Goal: Information Seeking & Learning: Learn about a topic

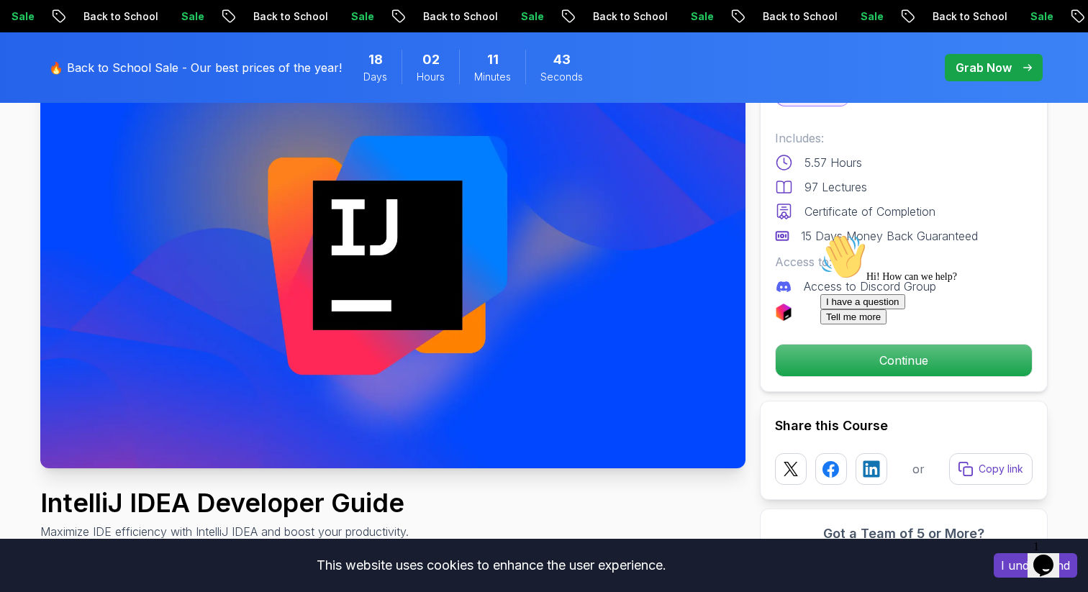
scroll to position [117, 0]
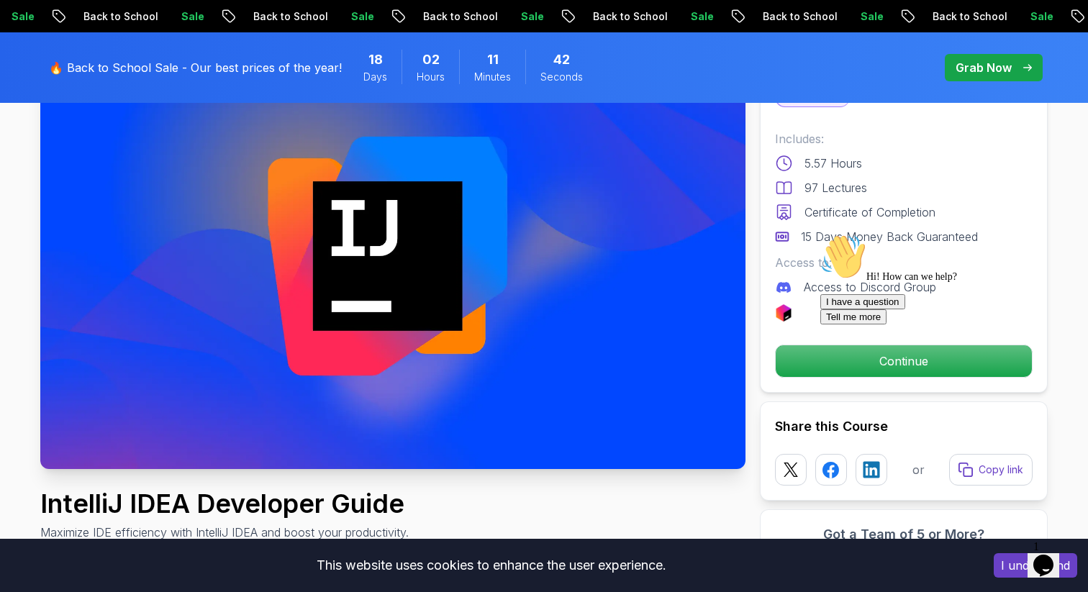
click at [831, 325] on div "Hi! How can we help? I have a question Tell me more" at bounding box center [949, 279] width 259 height 91
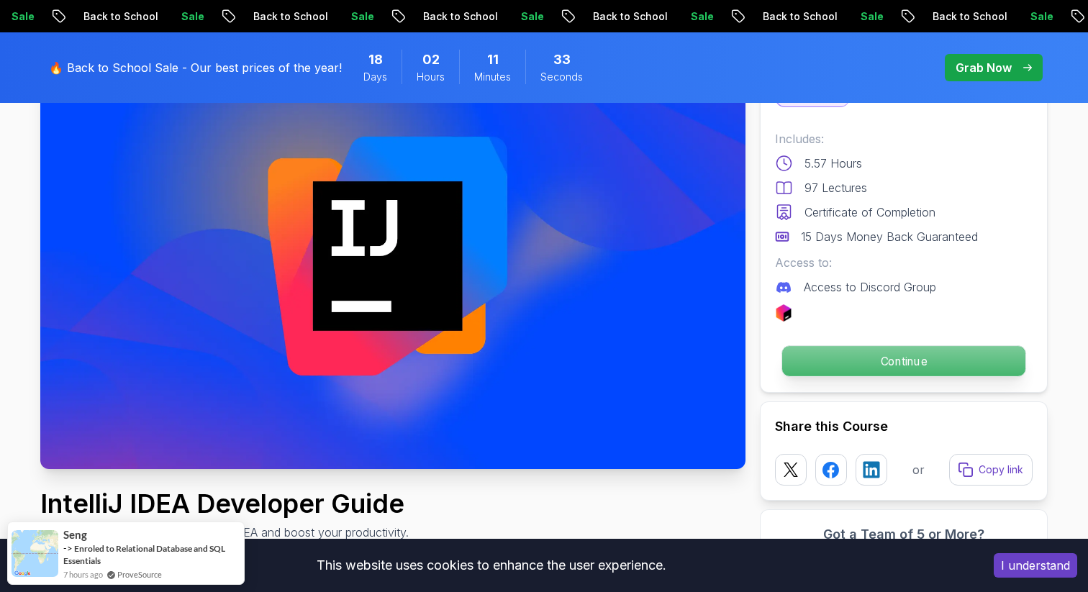
click at [870, 365] on p "Continue" at bounding box center [903, 361] width 243 height 30
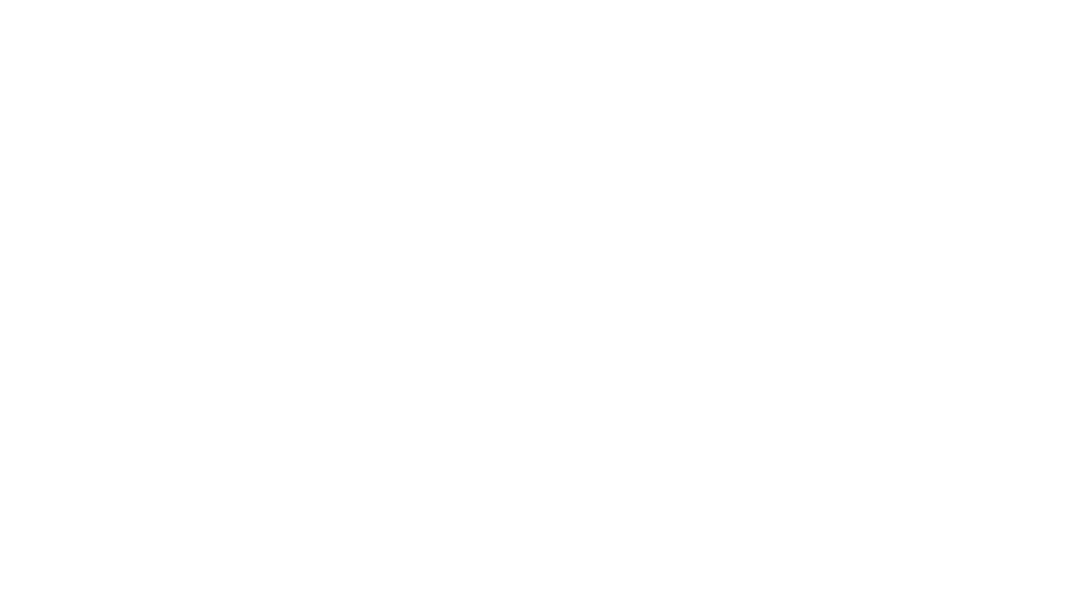
click at [920, 0] on html at bounding box center [544, 0] width 1088 height 0
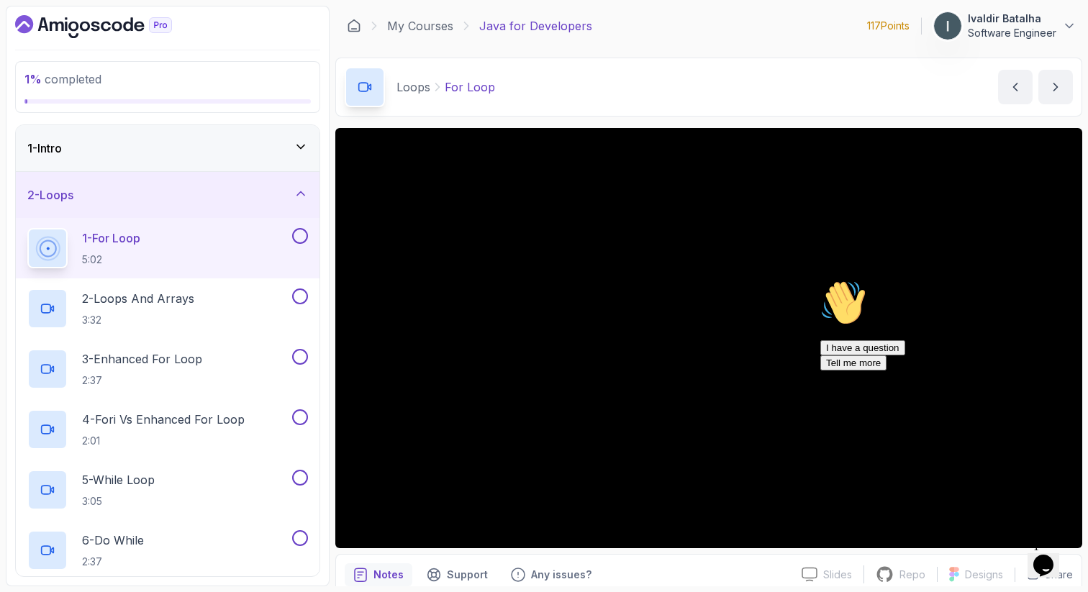
click at [933, 371] on div "Hi! How can we help? I have a question Tell me more" at bounding box center [949, 325] width 259 height 91
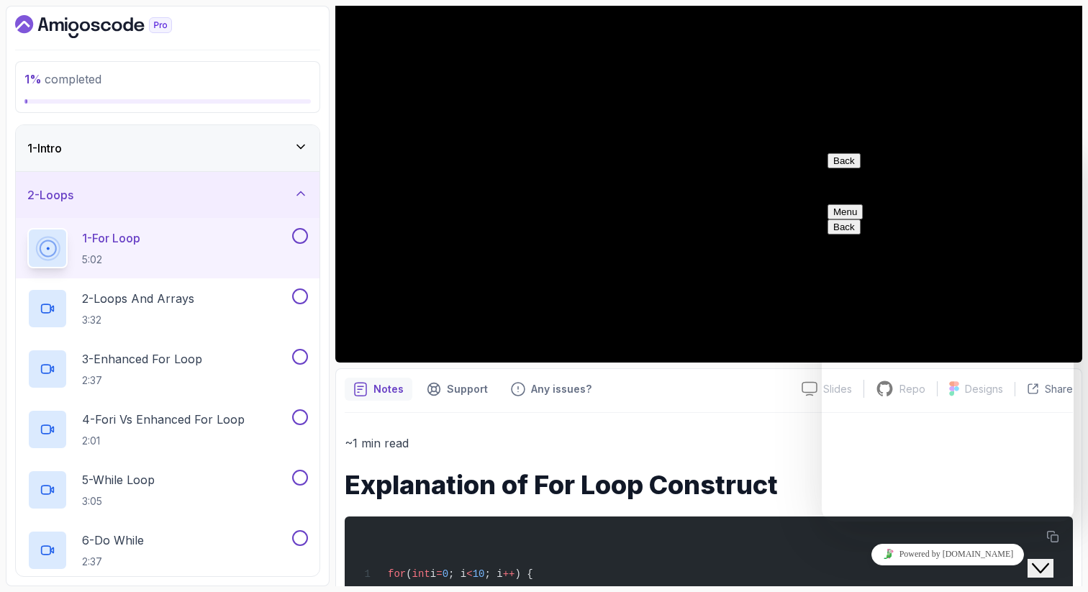
scroll to position [273, 0]
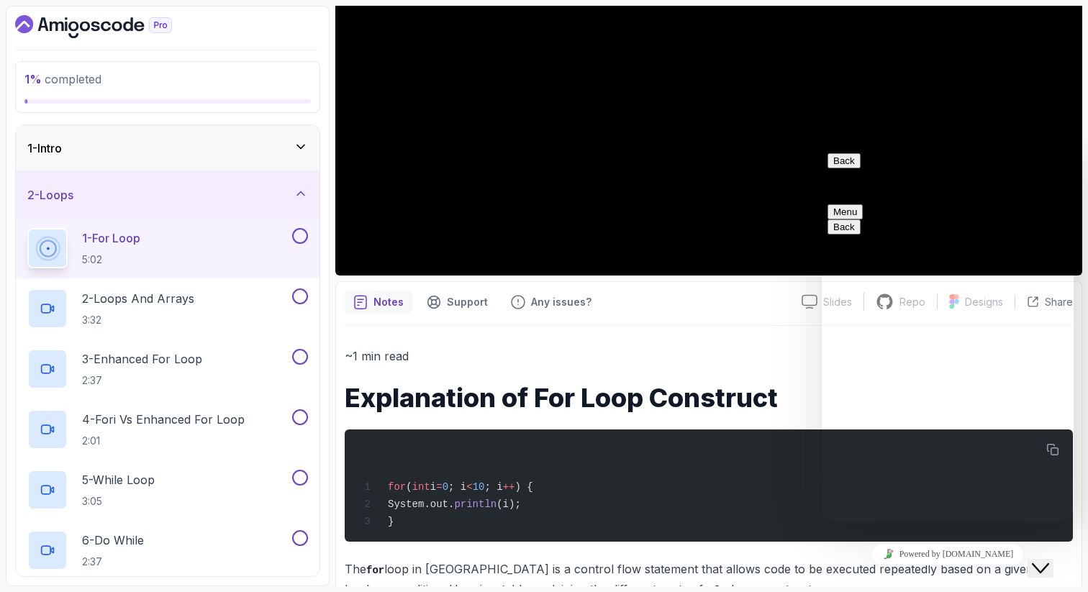
click at [846, 165] on button "Back" at bounding box center [844, 160] width 33 height 15
click at [1049, 560] on icon "Close Chat This icon closes the chat window." at bounding box center [1040, 568] width 17 height 17
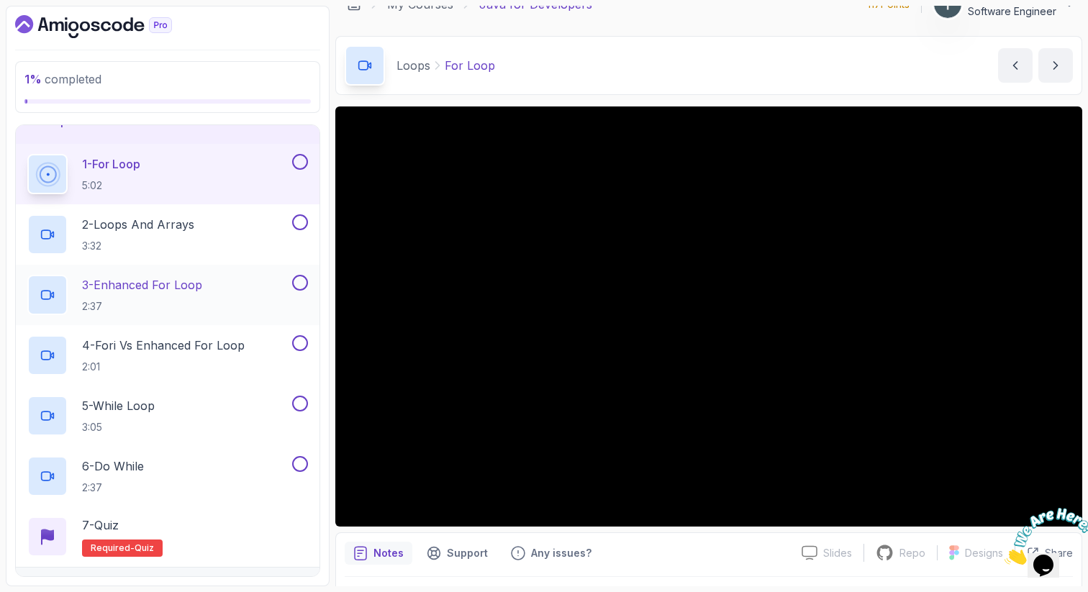
scroll to position [0, 0]
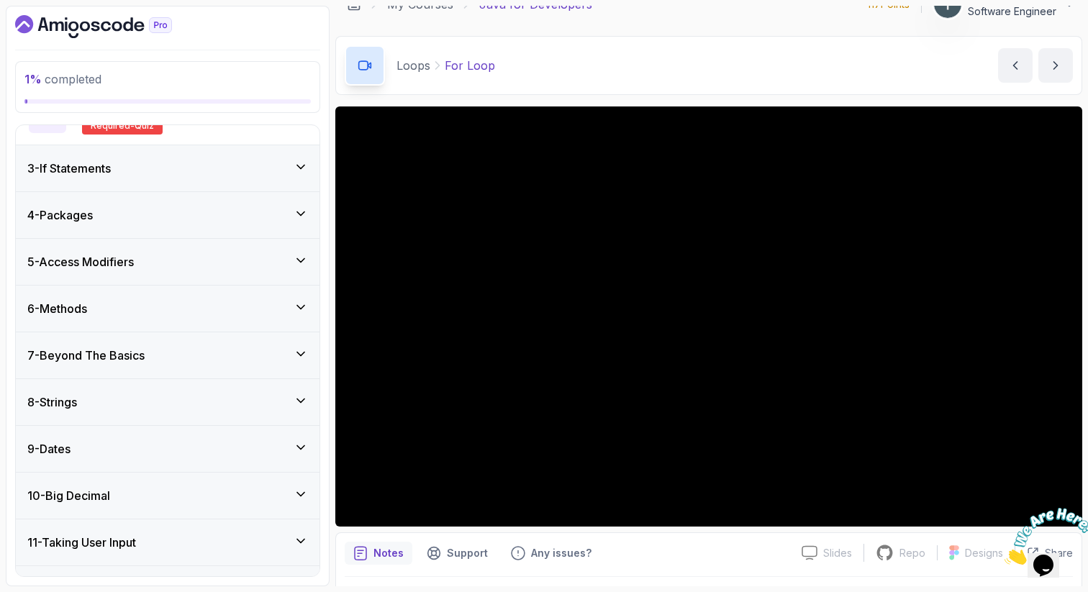
click at [214, 187] on div "3 - If Statements" at bounding box center [168, 168] width 304 height 46
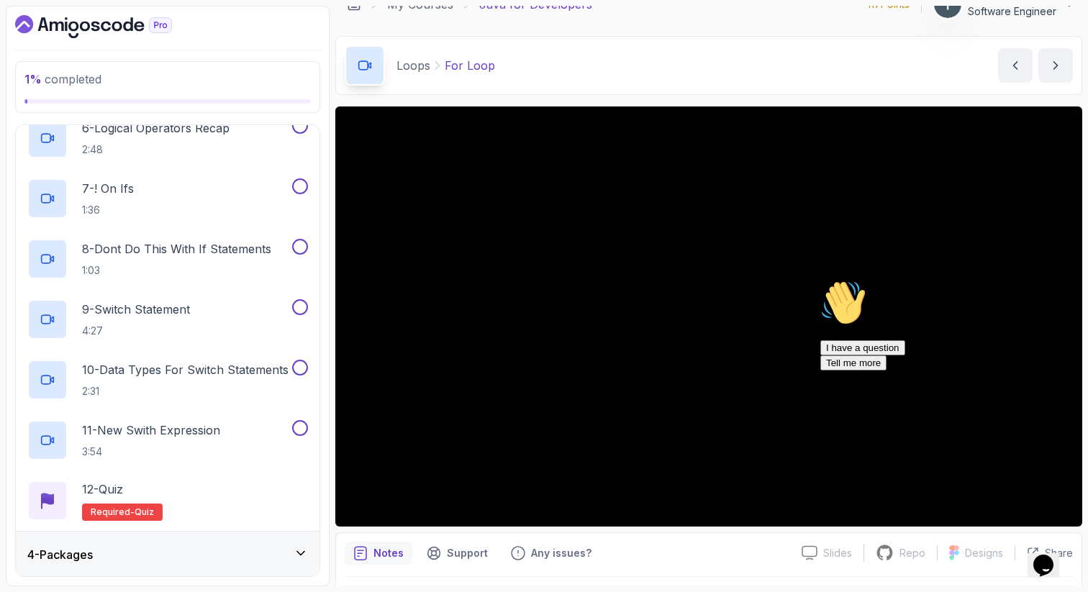
scroll to position [441, 0]
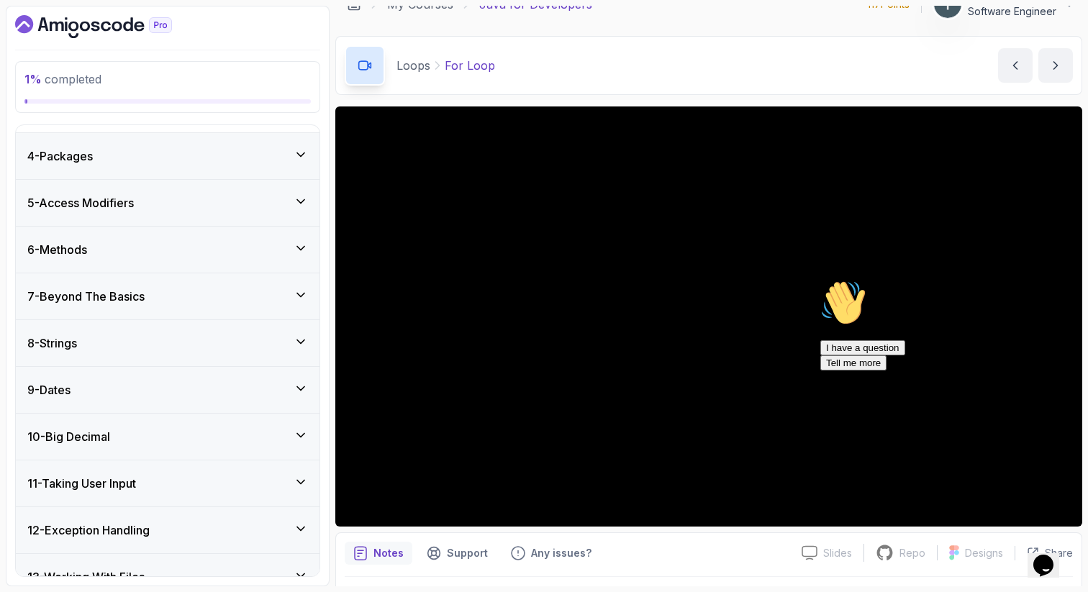
click at [203, 158] on div "4 - Packages" at bounding box center [167, 156] width 281 height 17
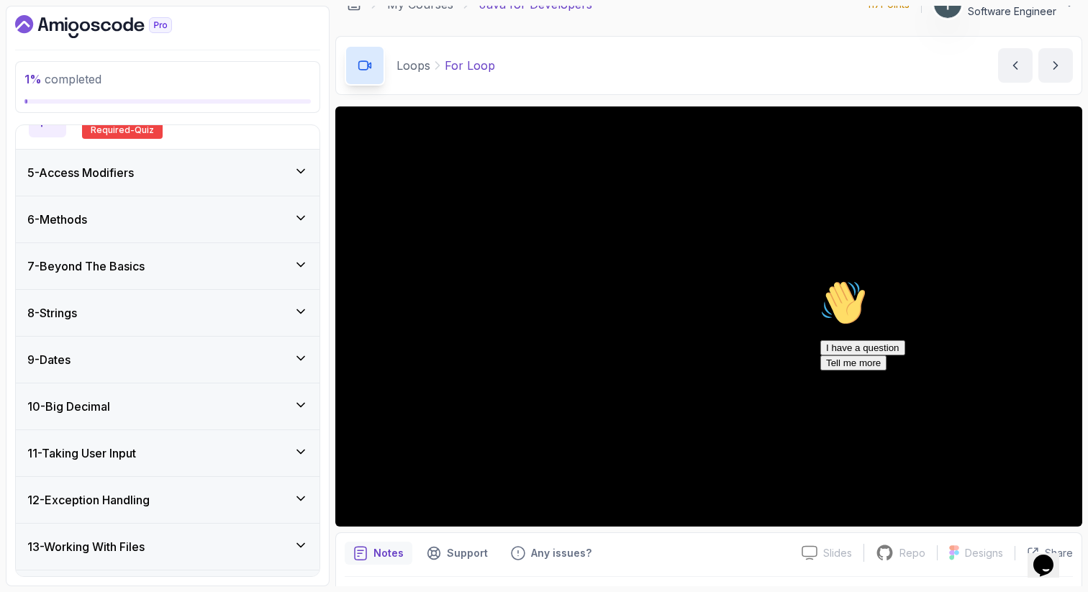
scroll to position [631, 0]
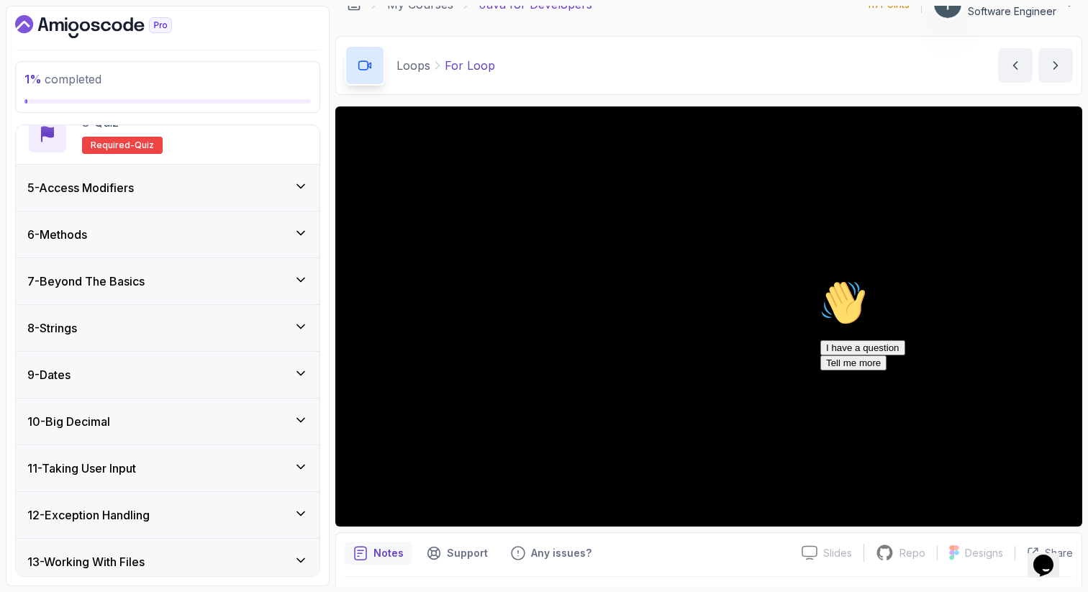
click at [244, 201] on div "5 - Access Modifiers" at bounding box center [168, 188] width 304 height 46
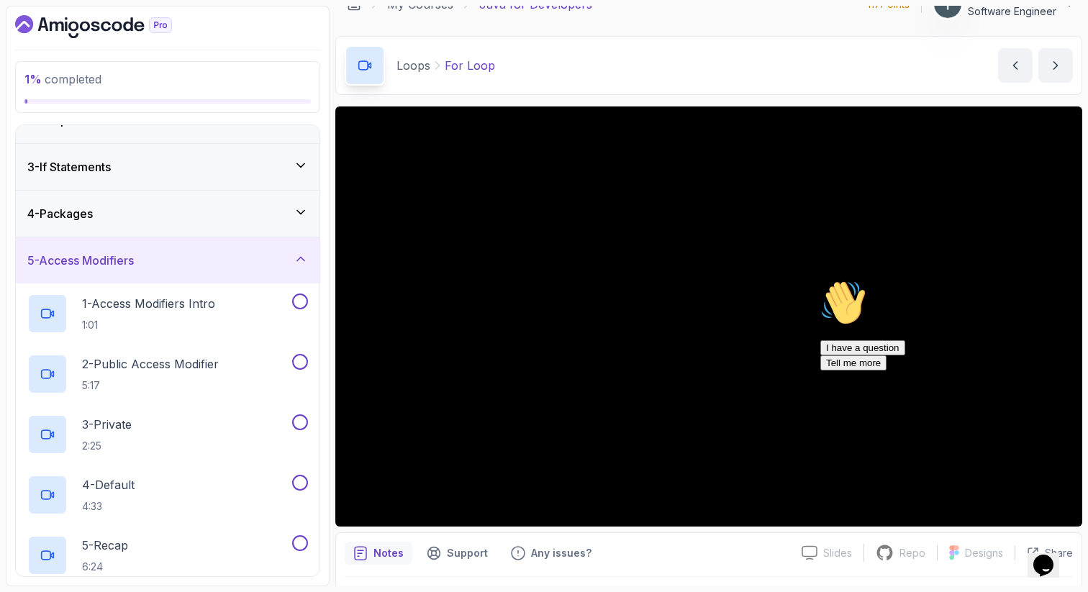
scroll to position [0, 0]
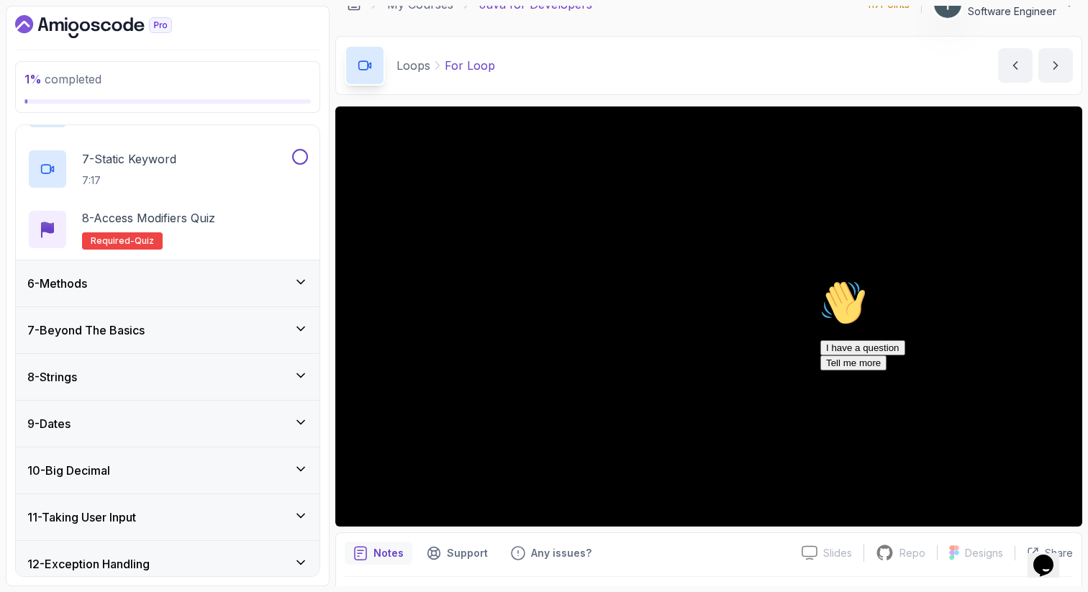
click at [214, 282] on div "6 - Methods" at bounding box center [167, 283] width 281 height 17
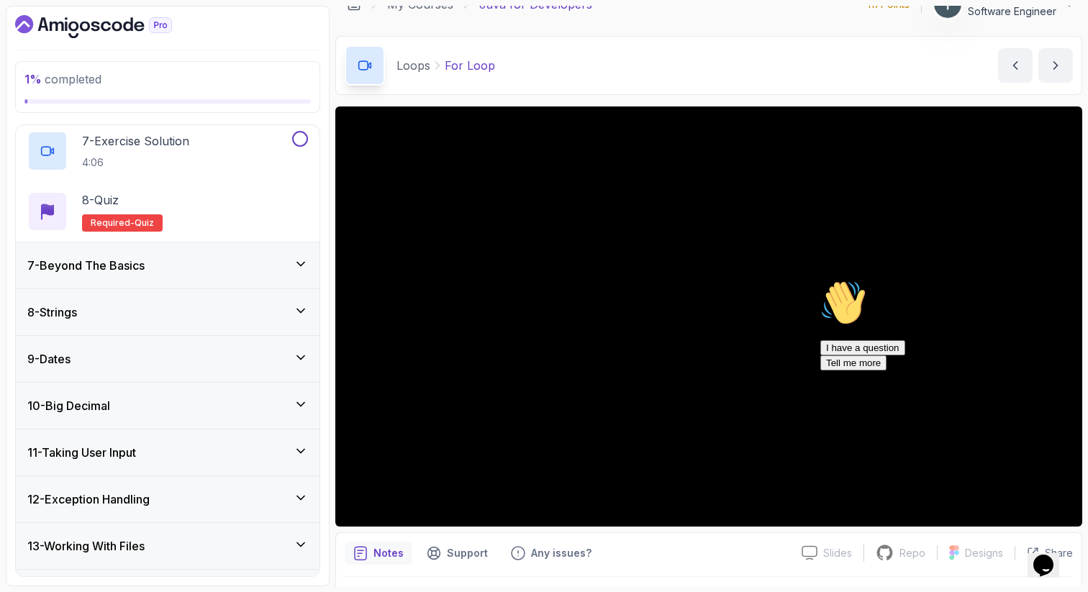
click at [212, 266] on div "7 - Beyond The Basics" at bounding box center [167, 265] width 281 height 17
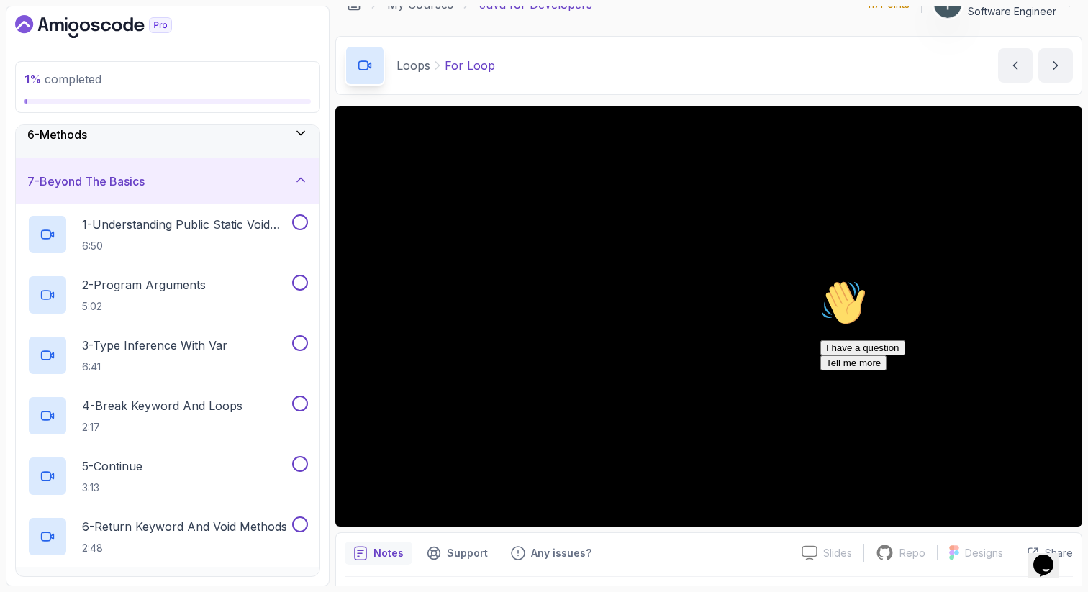
scroll to position [245, 0]
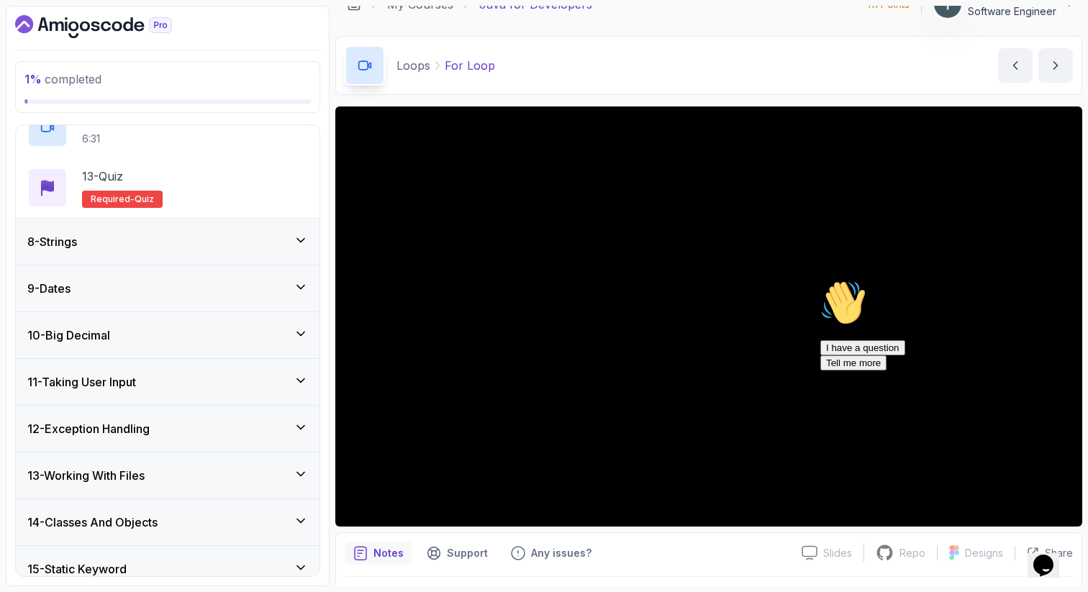
click at [187, 243] on div "8 - Strings" at bounding box center [167, 241] width 281 height 17
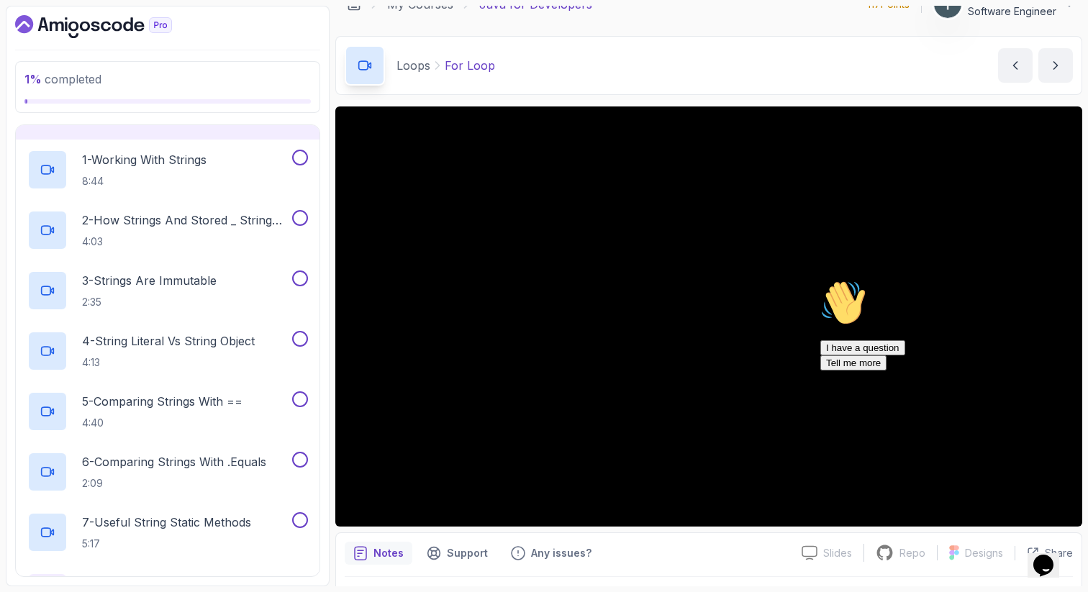
scroll to position [358, 0]
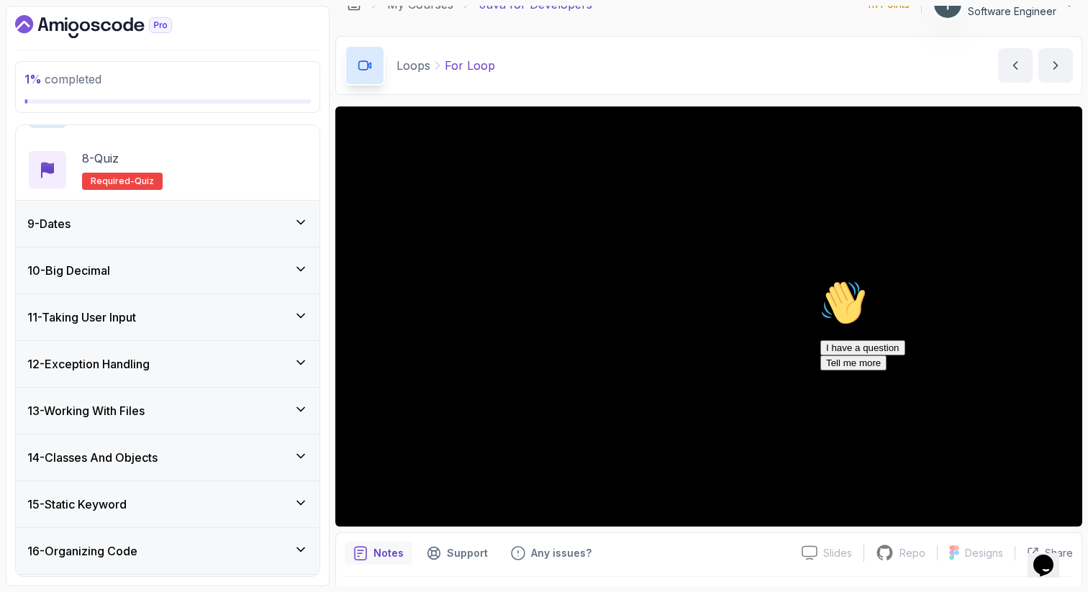
click at [189, 225] on div "9 - Dates" at bounding box center [167, 223] width 281 height 17
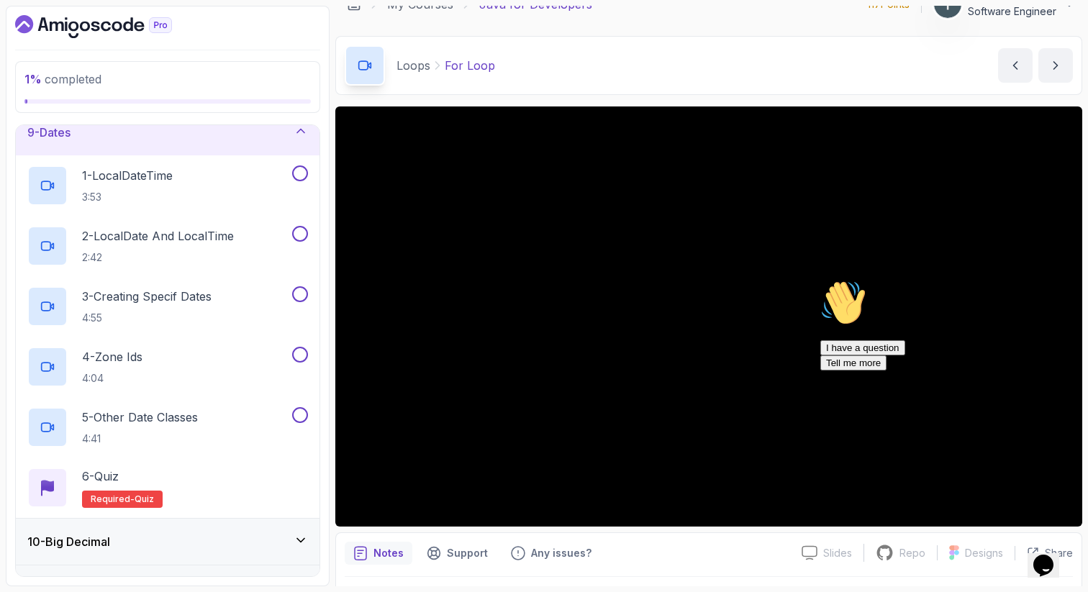
scroll to position [391, 0]
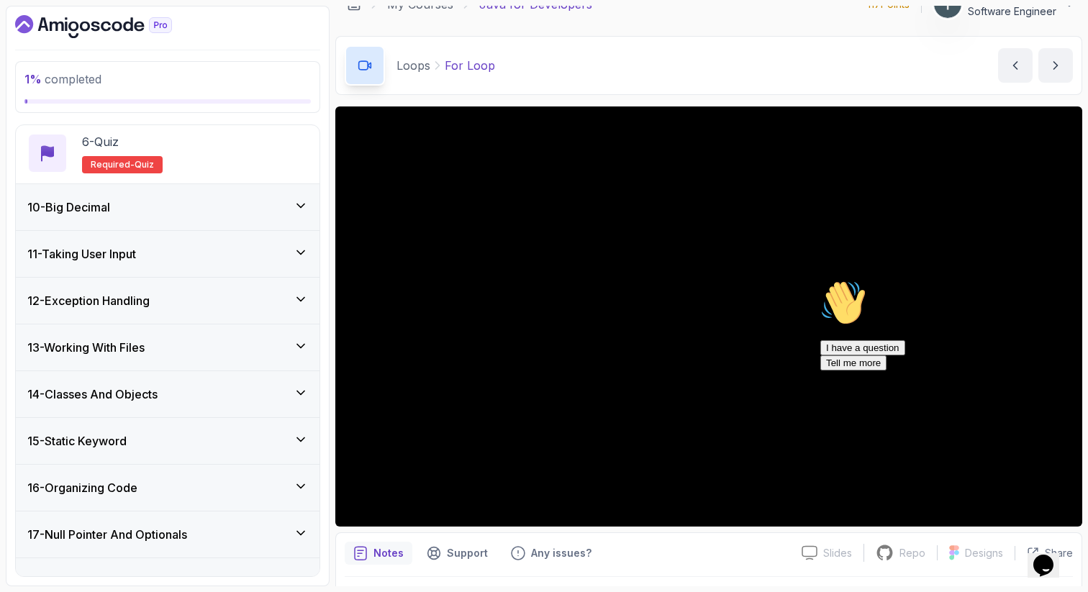
click at [190, 207] on div "10 - Big Decimal" at bounding box center [167, 207] width 281 height 17
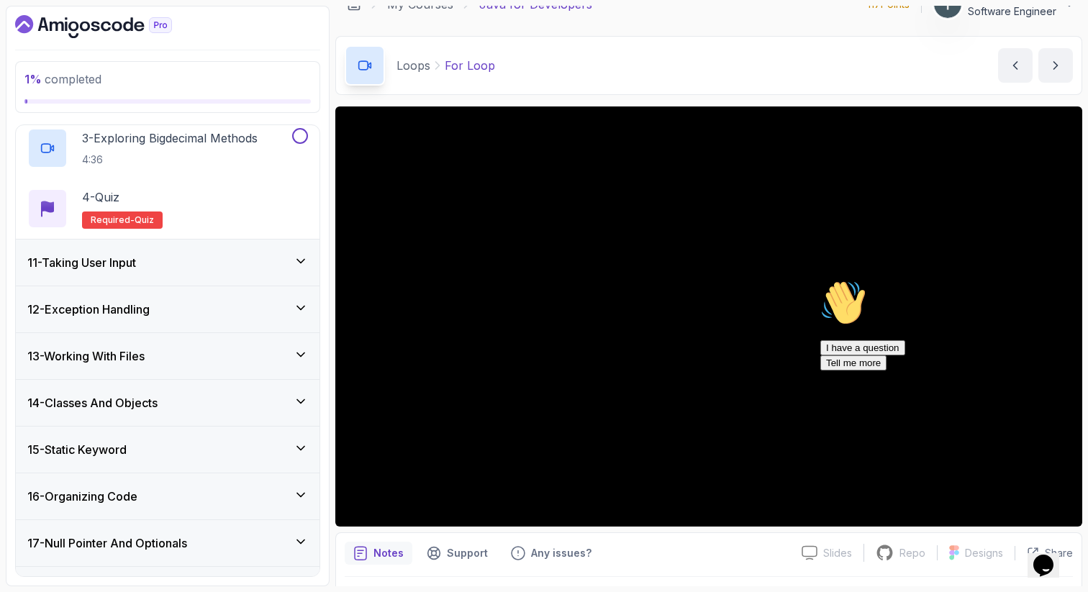
scroll to position [607, 0]
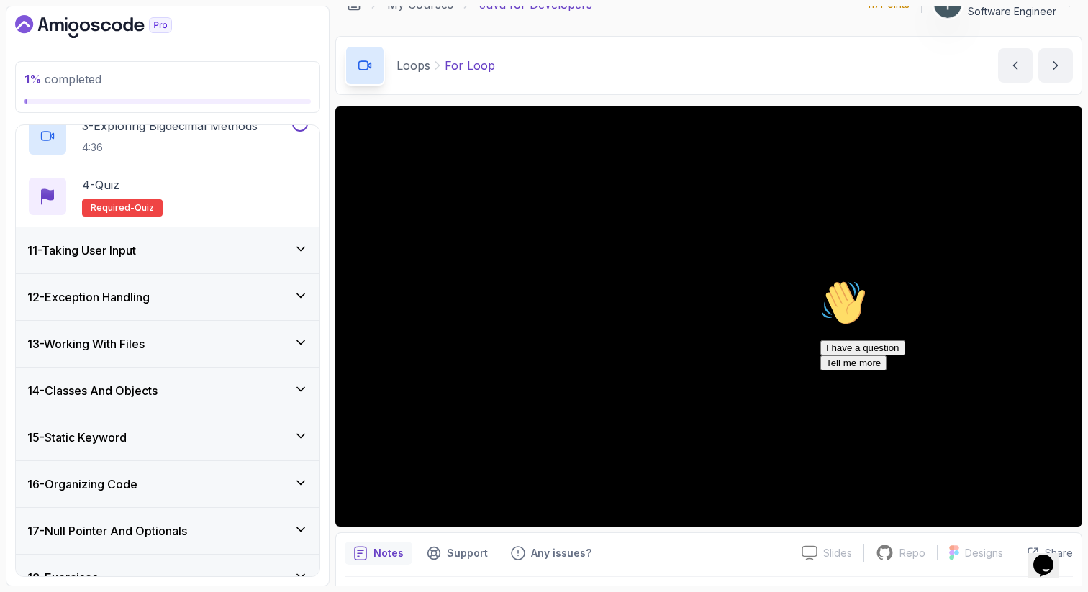
click at [179, 253] on div "11 - Taking User Input" at bounding box center [167, 250] width 281 height 17
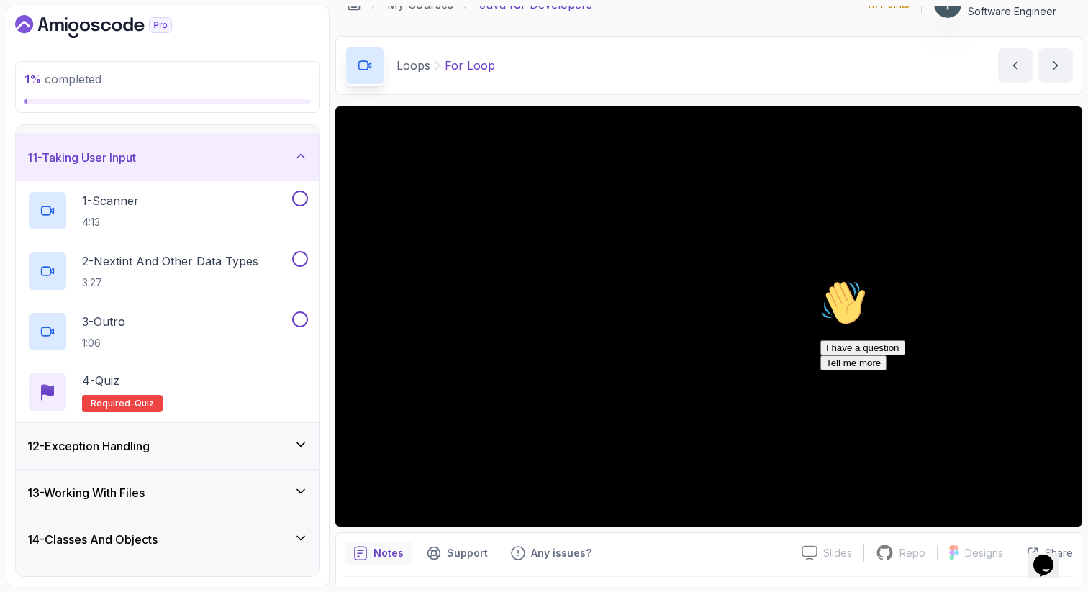
scroll to position [461, 0]
click at [196, 156] on div "11 - Taking User Input" at bounding box center [167, 155] width 281 height 17
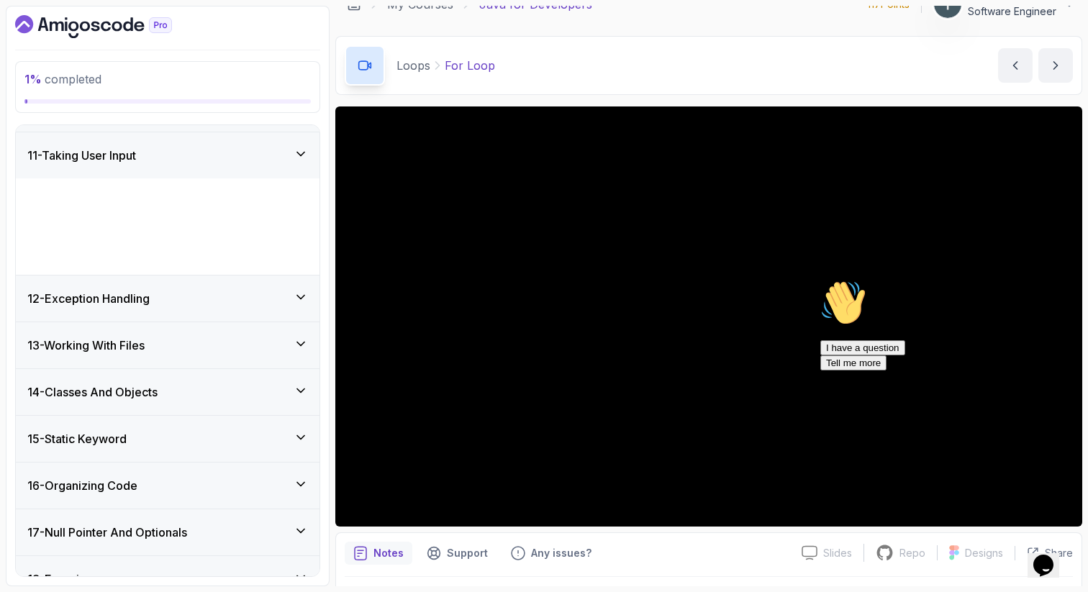
scroll to position [437, 0]
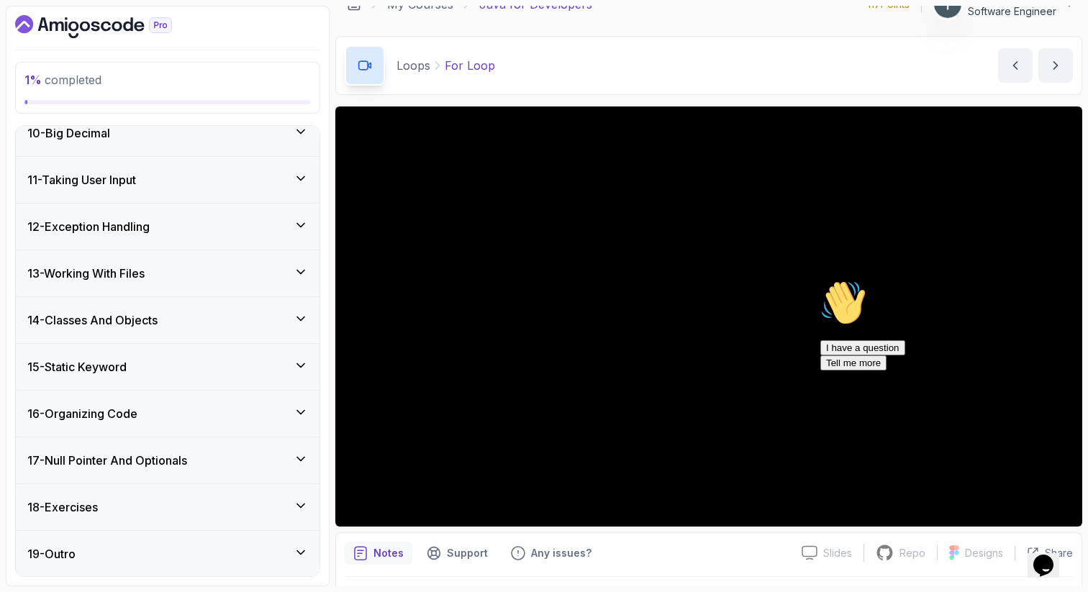
click at [183, 236] on div "12 - Exception Handling" at bounding box center [168, 227] width 304 height 46
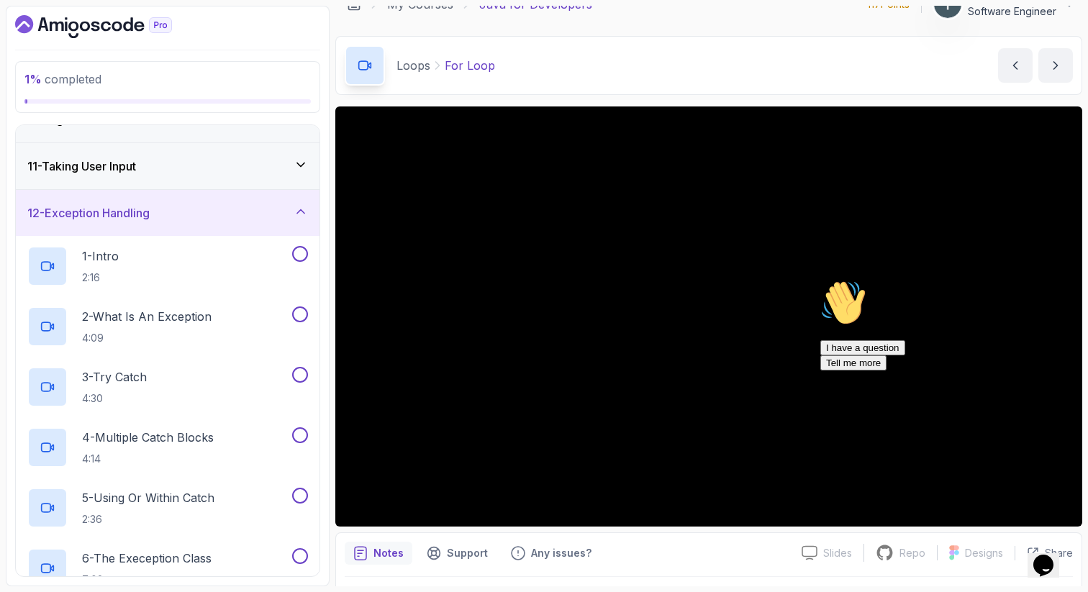
click at [186, 222] on div "12 - Exception Handling" at bounding box center [168, 213] width 304 height 46
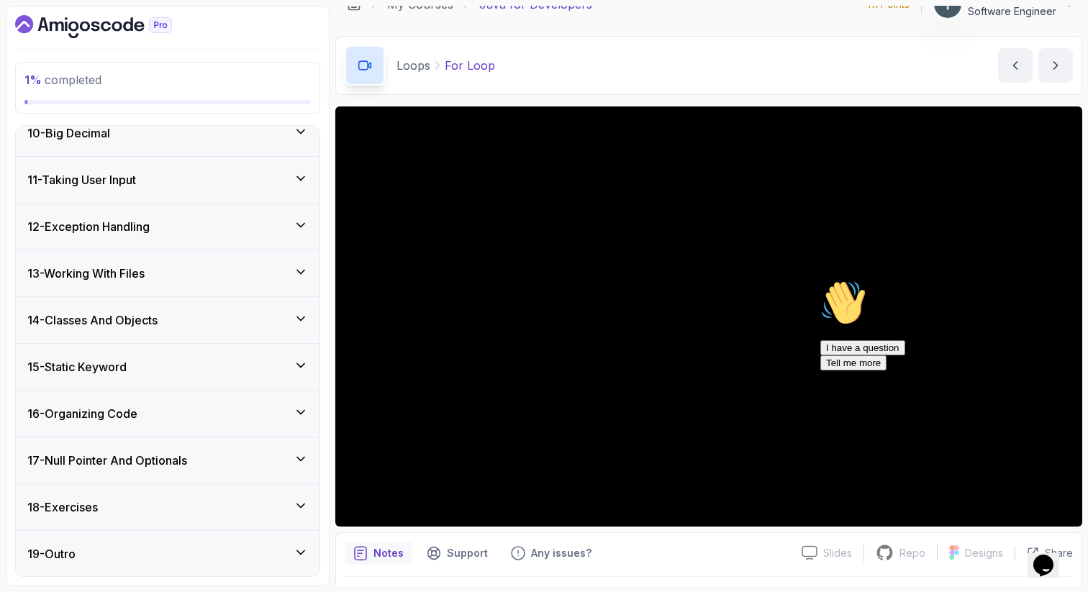
click at [174, 275] on div "13 - Working With Files" at bounding box center [167, 273] width 281 height 17
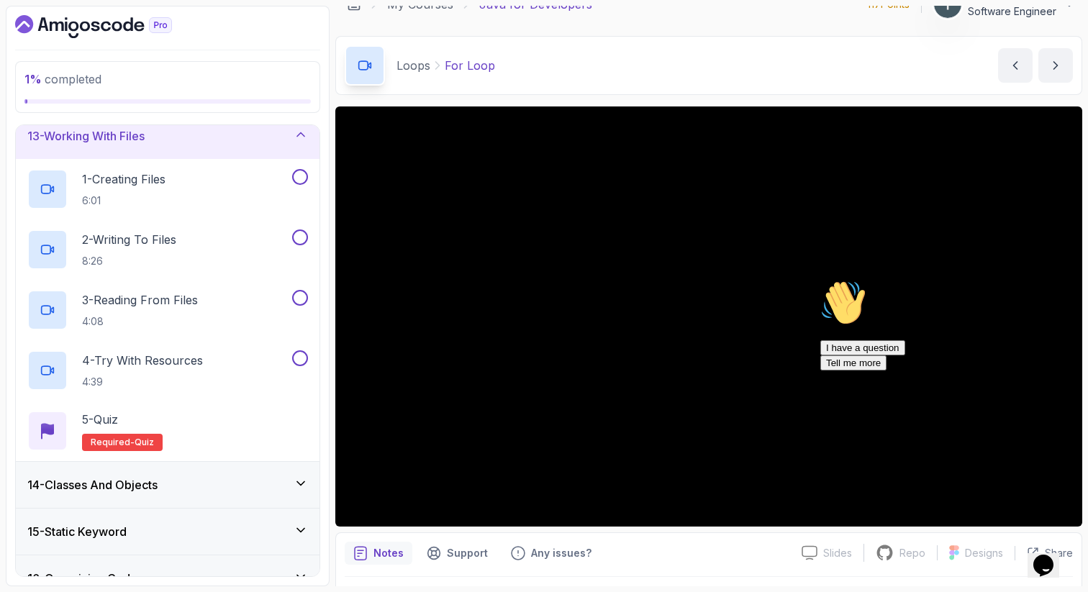
scroll to position [553, 0]
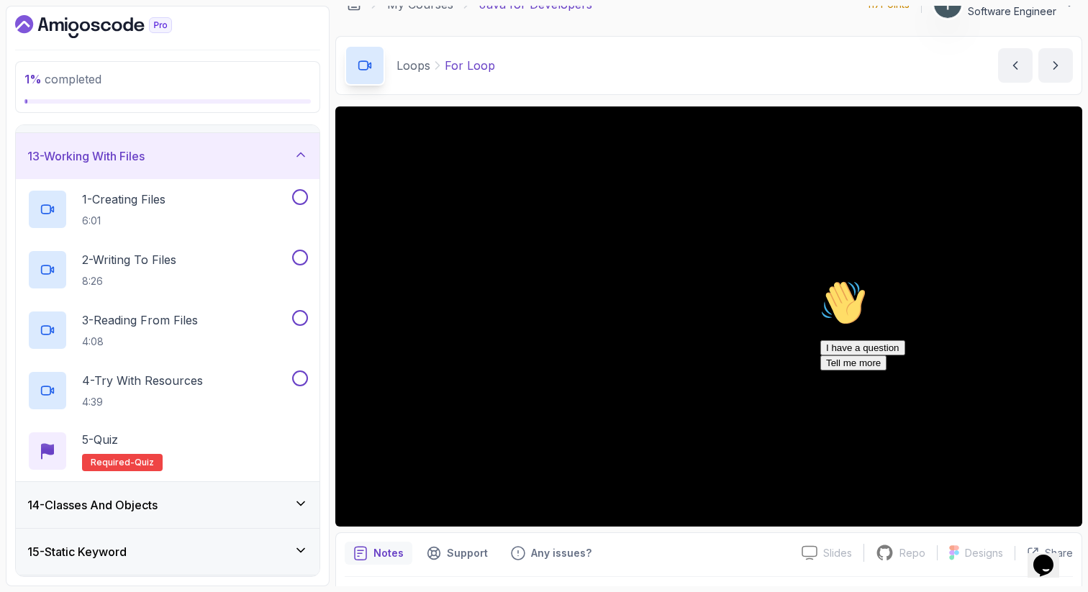
click at [217, 172] on div "13 - Working With Files" at bounding box center [168, 156] width 304 height 46
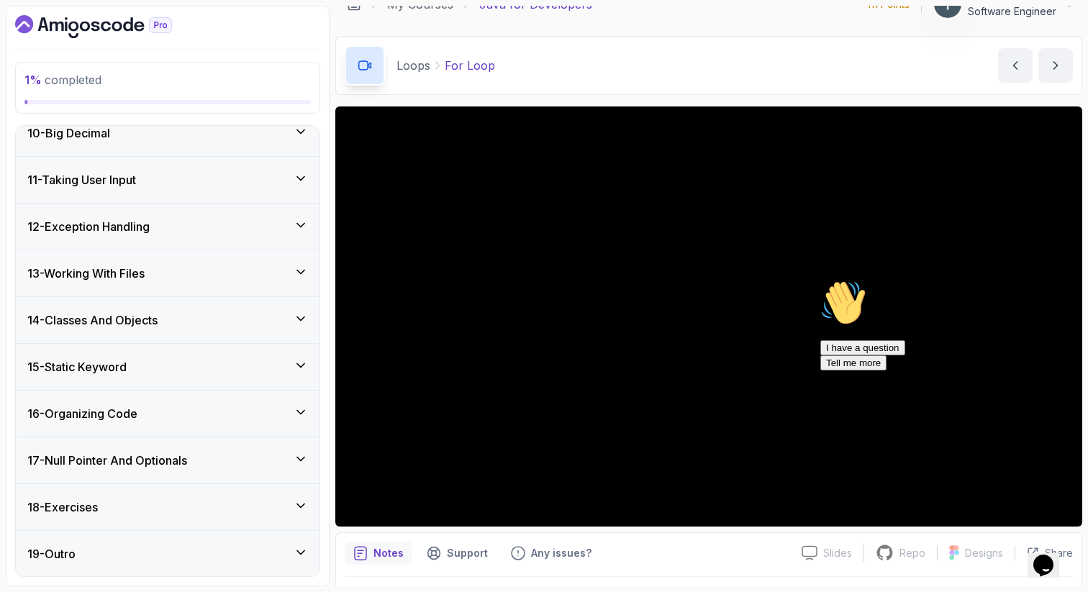
scroll to position [437, 0]
click at [180, 312] on div "14 - Classes And Objects" at bounding box center [167, 320] width 281 height 17
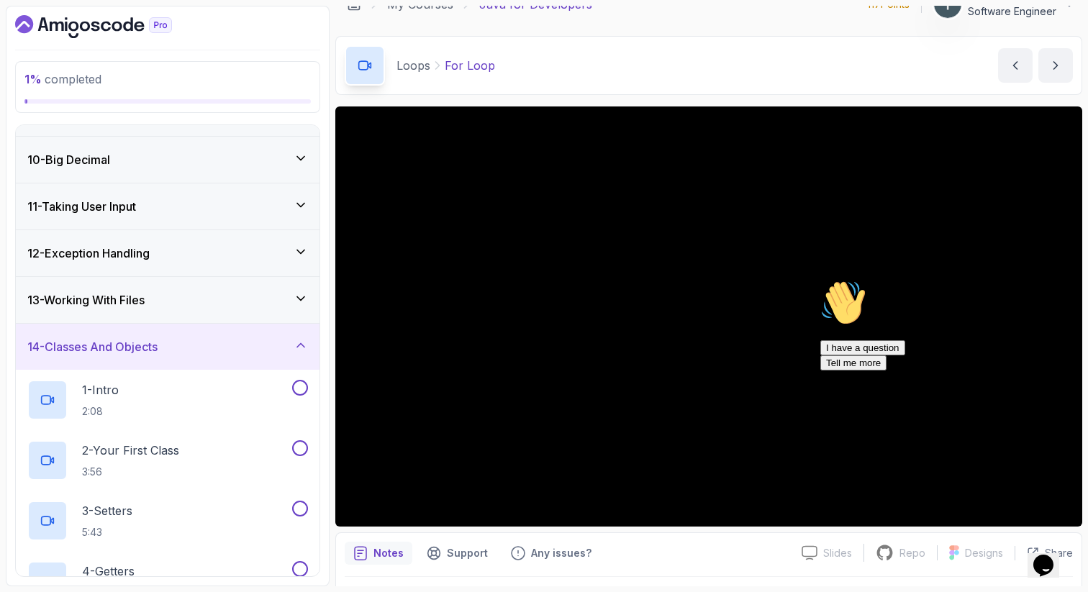
click at [158, 344] on h3 "14 - Classes And Objects" at bounding box center [92, 346] width 130 height 17
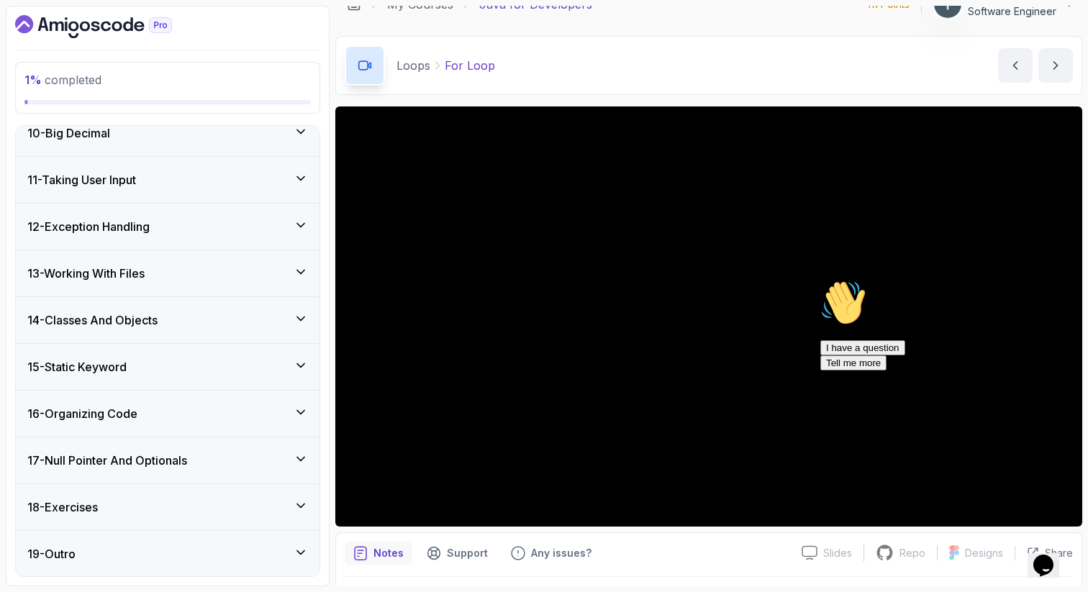
click at [148, 368] on div "15 - Static Keyword" at bounding box center [167, 366] width 281 height 17
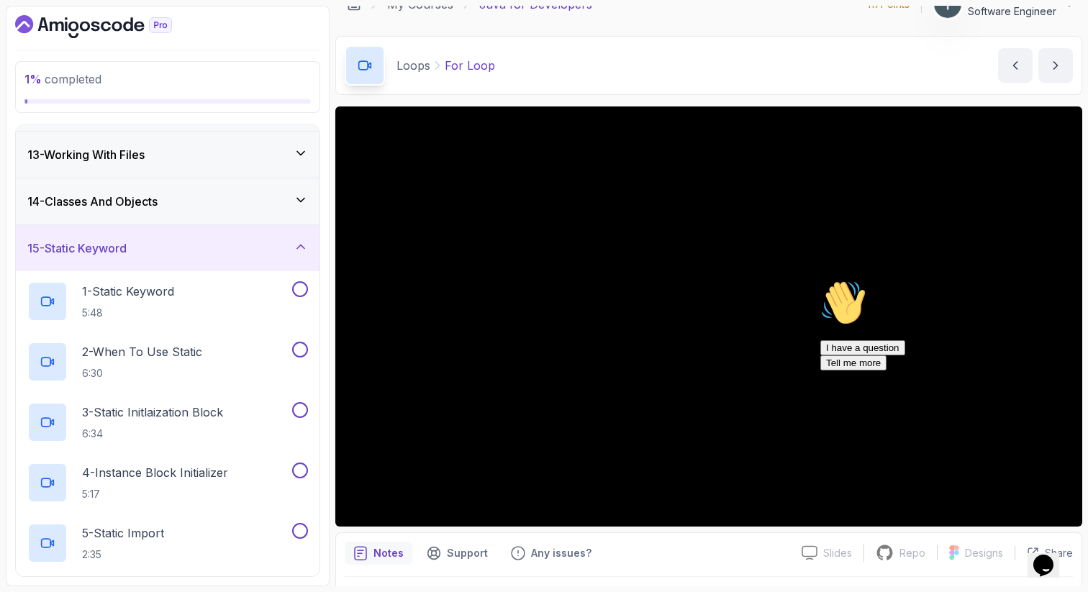
click at [164, 250] on div "15 - Static Keyword" at bounding box center [167, 248] width 281 height 17
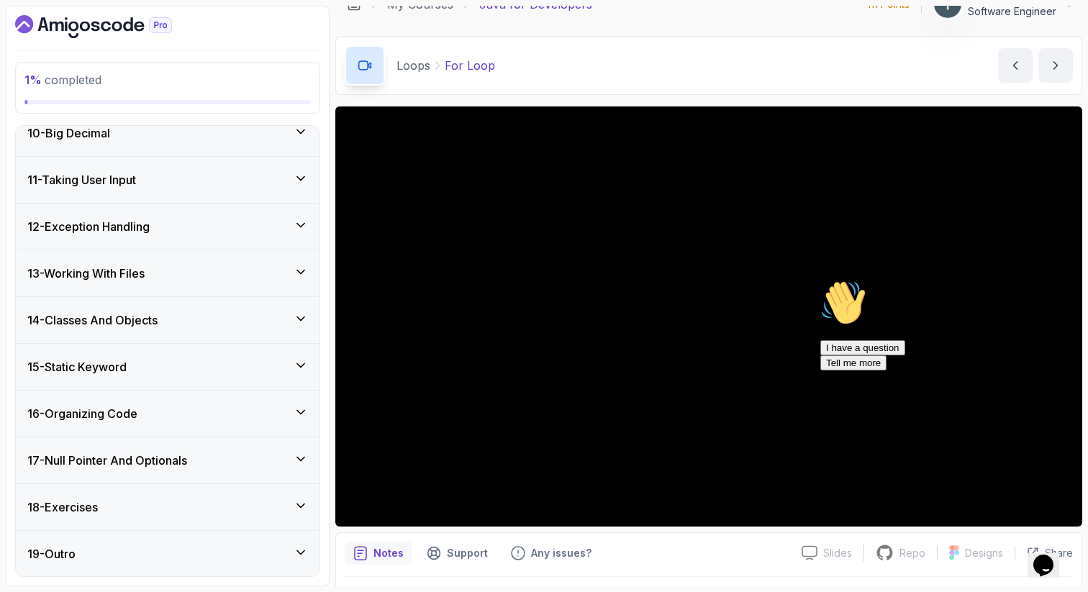
click at [148, 412] on div "16 - Organizing Code" at bounding box center [167, 413] width 281 height 17
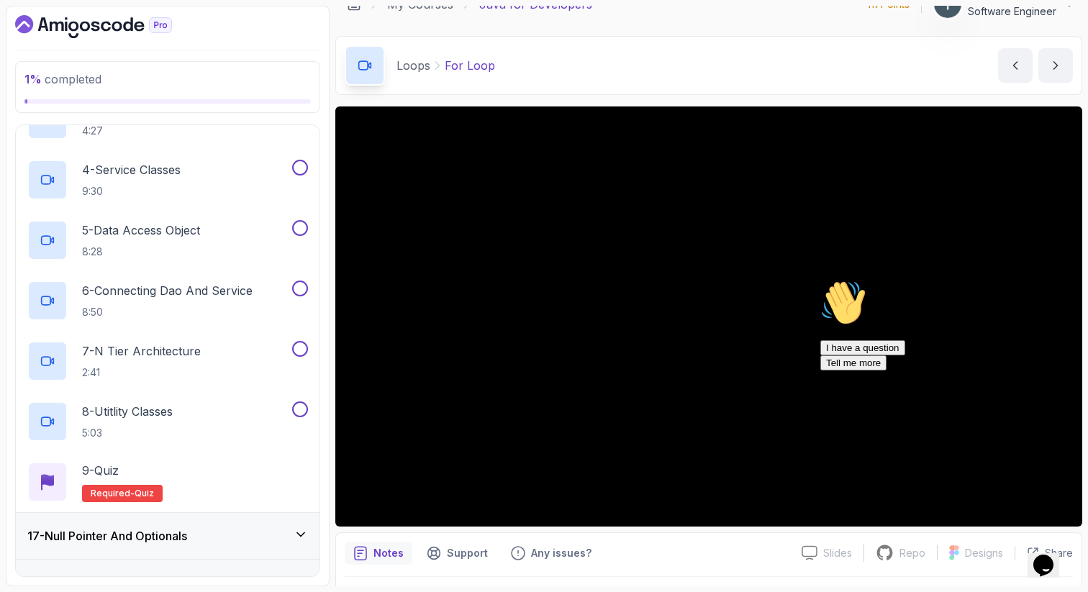
scroll to position [907, 0]
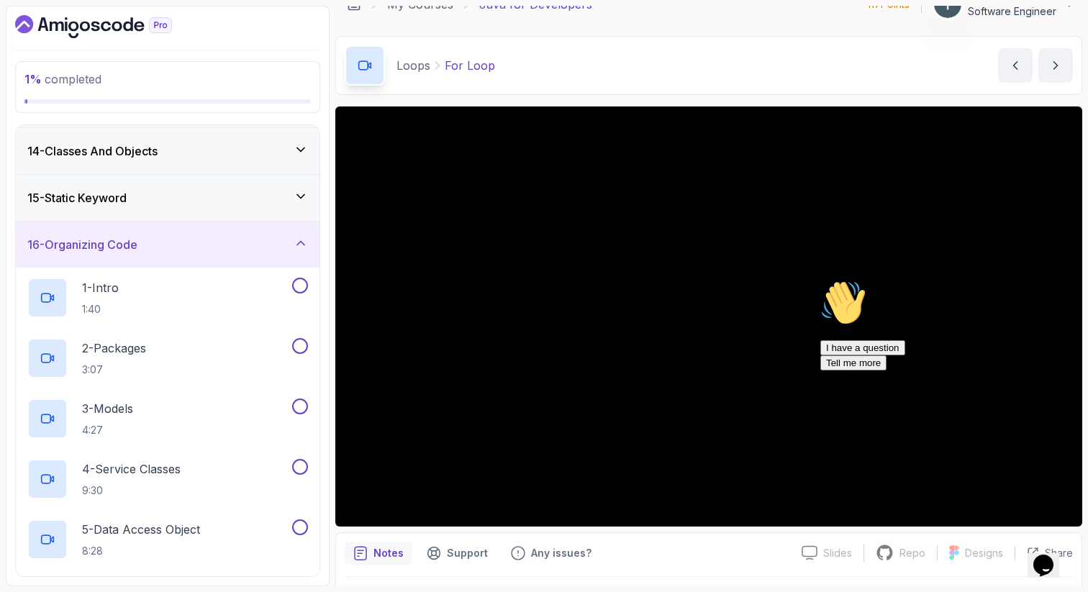
click at [200, 255] on div "16 - Organizing Code" at bounding box center [168, 245] width 304 height 46
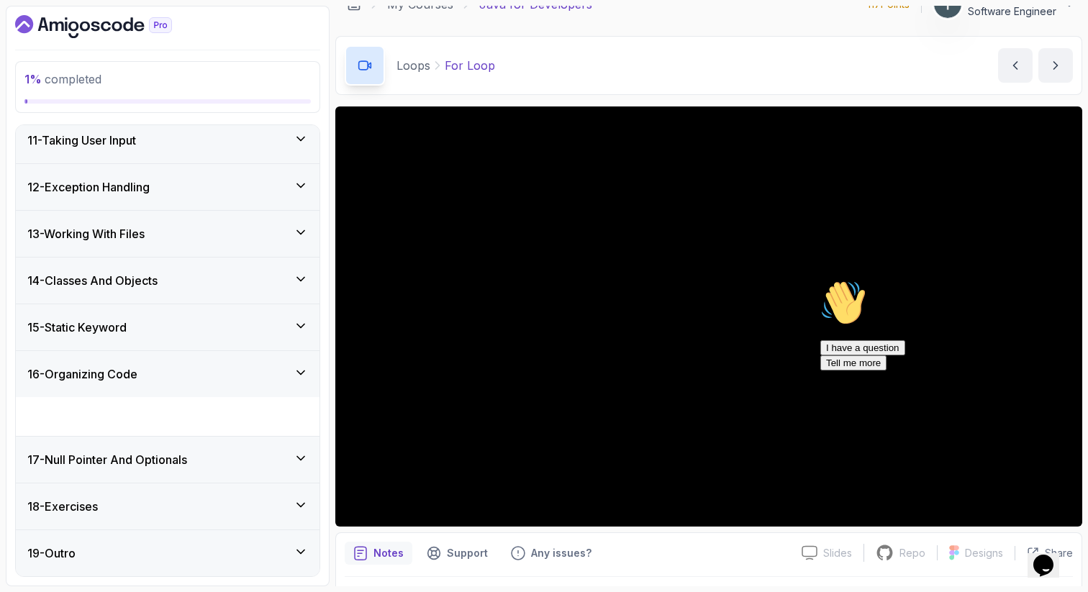
scroll to position [437, 0]
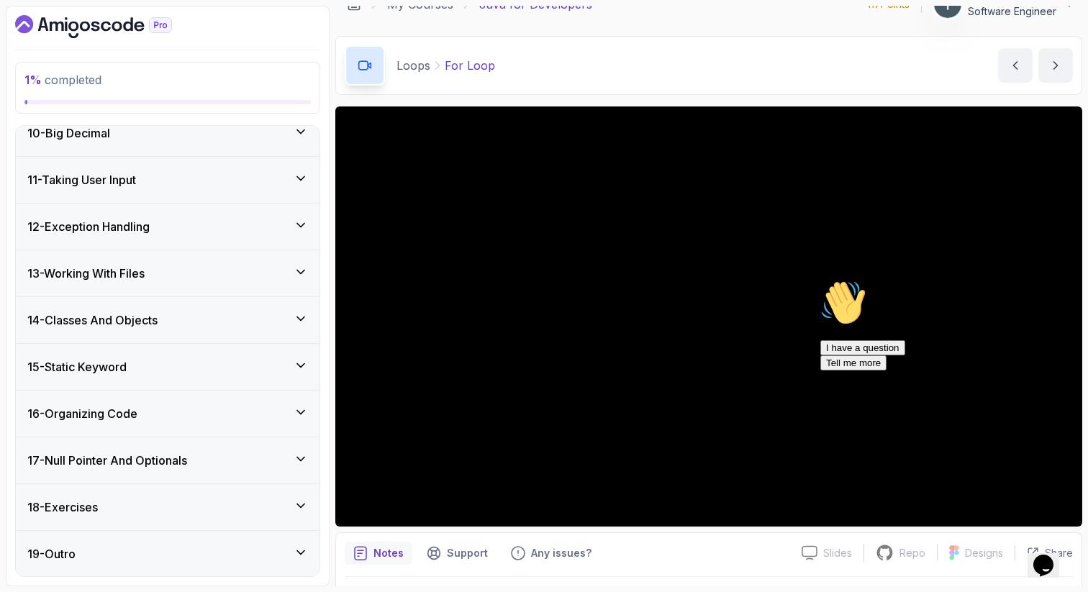
click at [187, 457] on h3 "17 - Null Pointer And Optionals" at bounding box center [107, 460] width 160 height 17
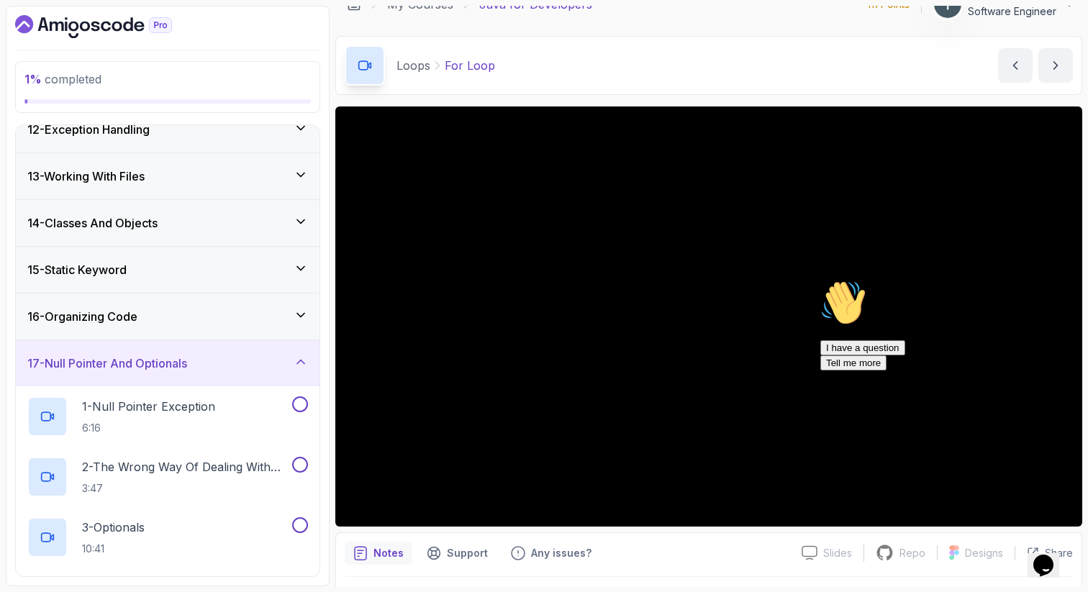
scroll to position [679, 0]
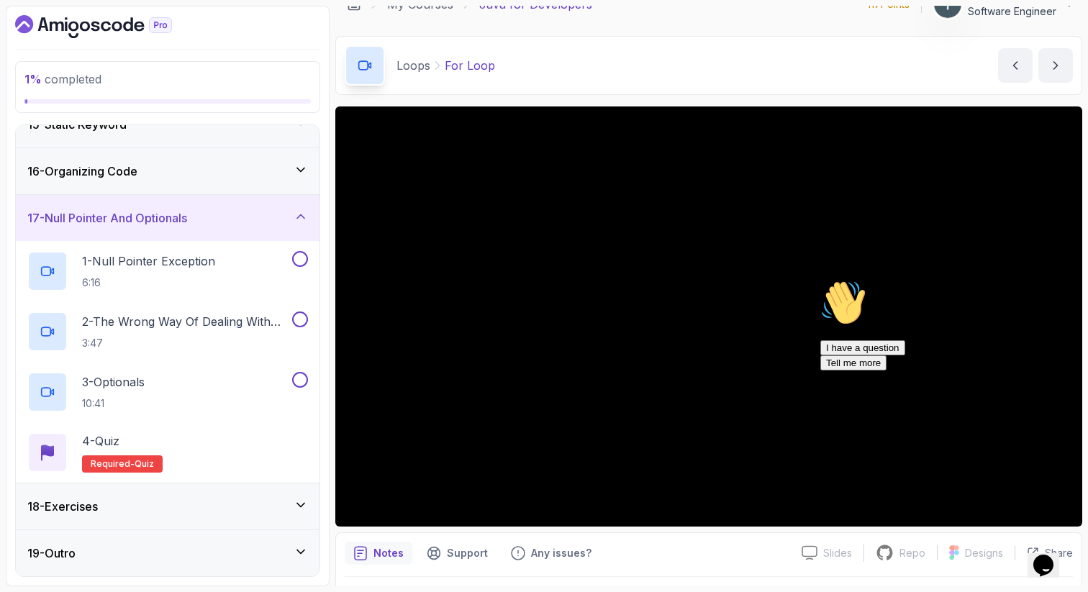
click at [210, 216] on div "17 - Null Pointer And Optionals" at bounding box center [167, 217] width 281 height 17
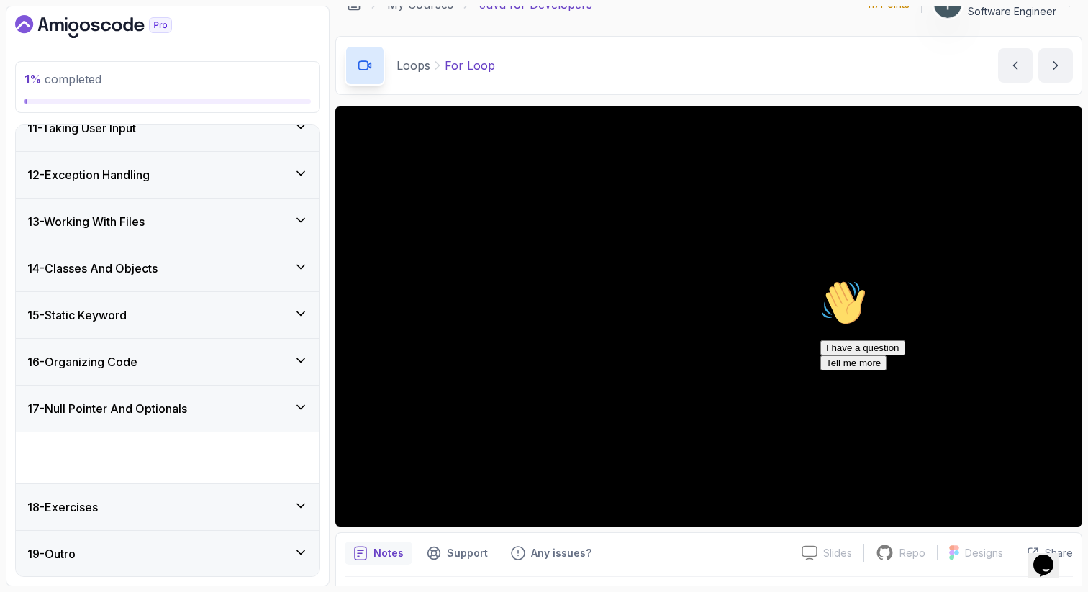
scroll to position [437, 0]
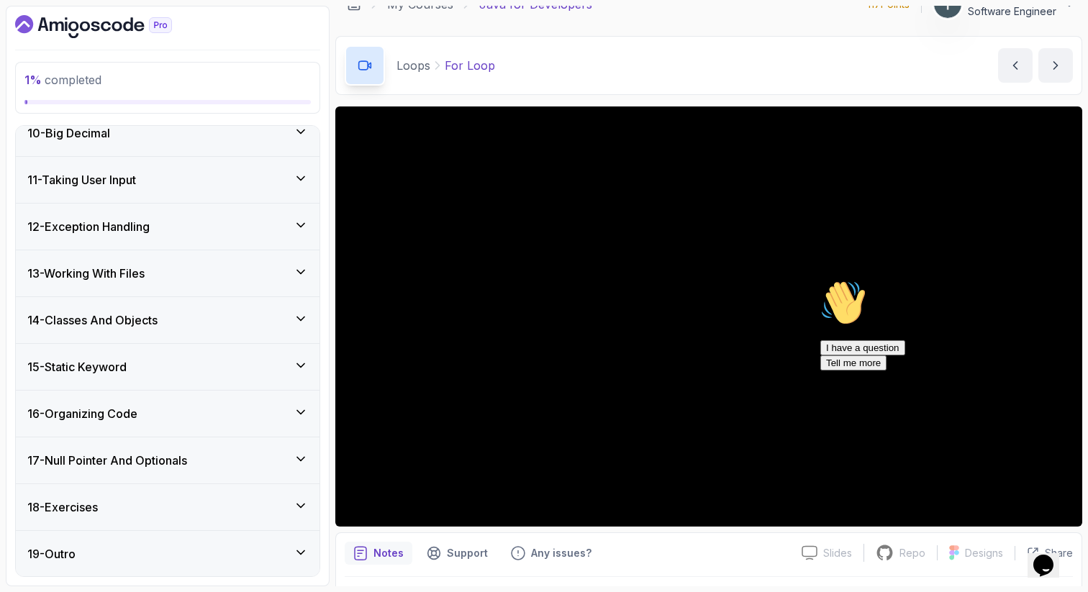
click at [137, 501] on div "18 - Exercises" at bounding box center [167, 507] width 281 height 17
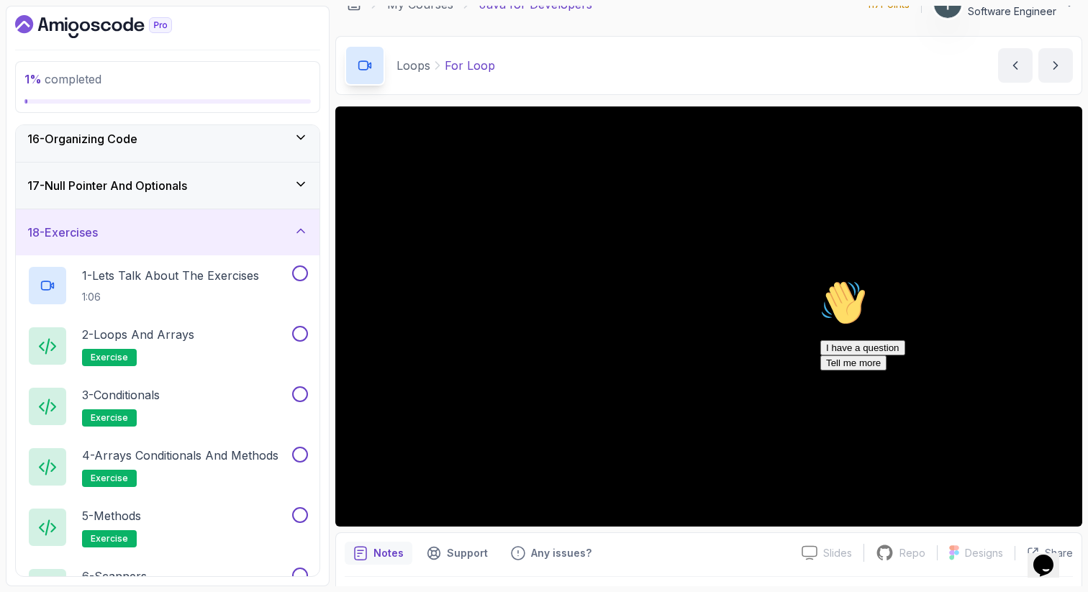
click at [167, 235] on div "18 - Exercises" at bounding box center [167, 232] width 281 height 17
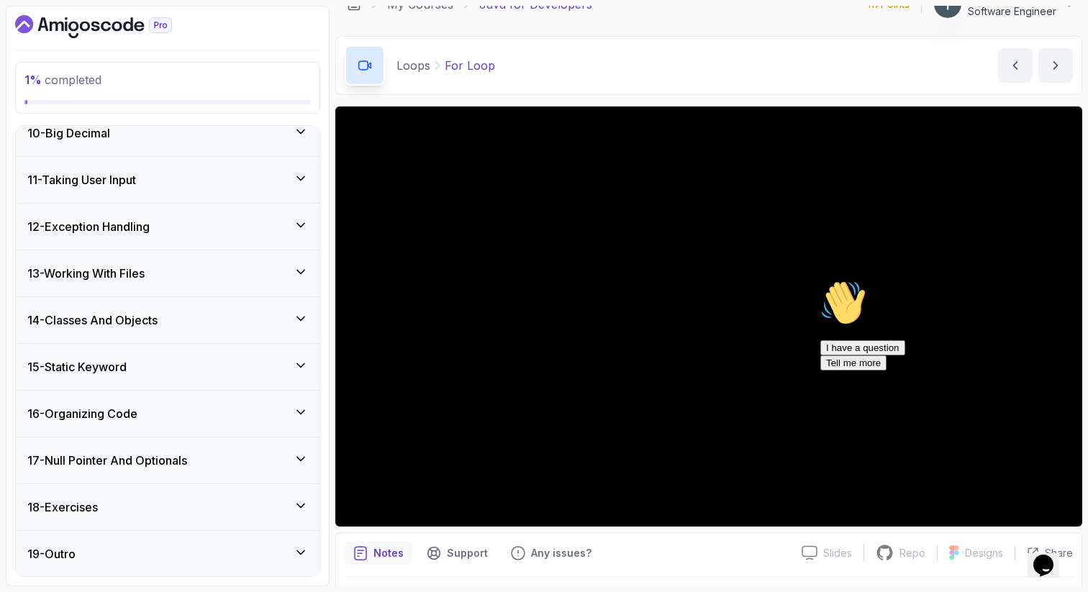
click at [148, 545] on div "19 - Outro" at bounding box center [167, 553] width 281 height 17
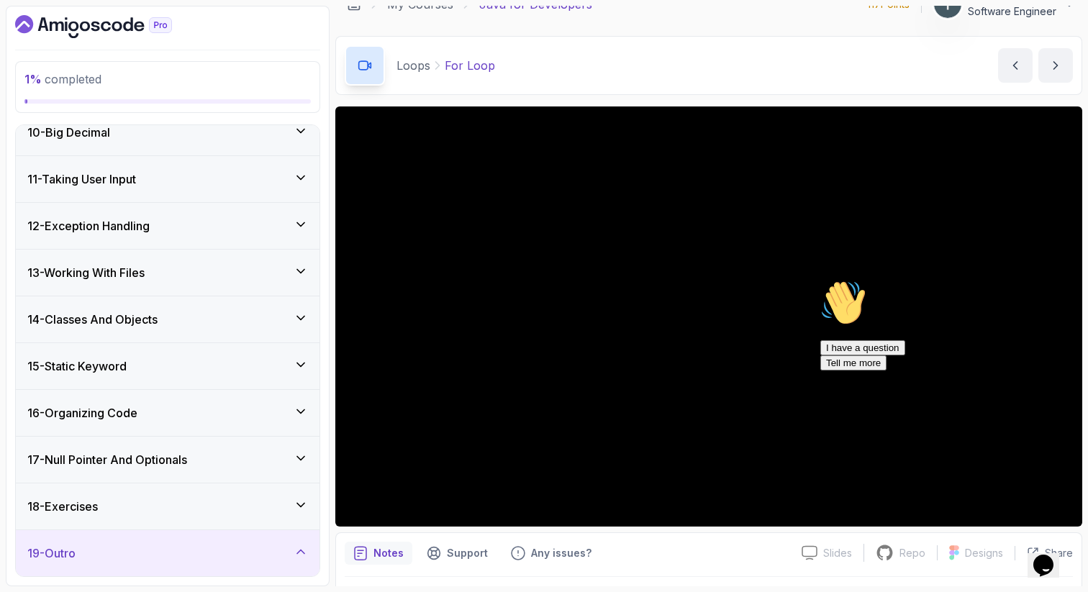
click at [148, 545] on div "19 - Outro" at bounding box center [167, 553] width 281 height 17
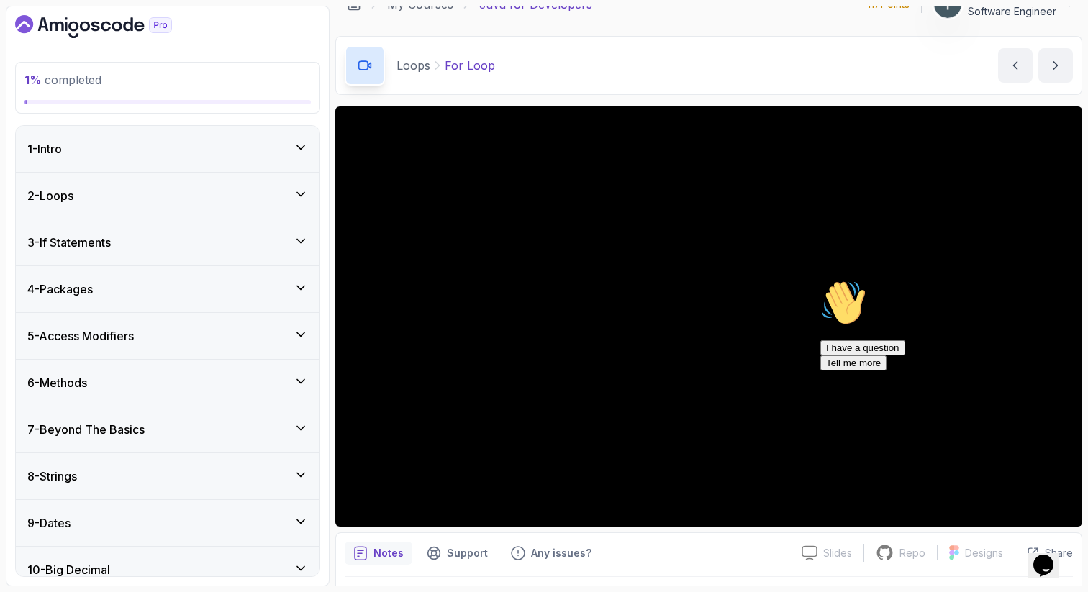
scroll to position [0, 0]
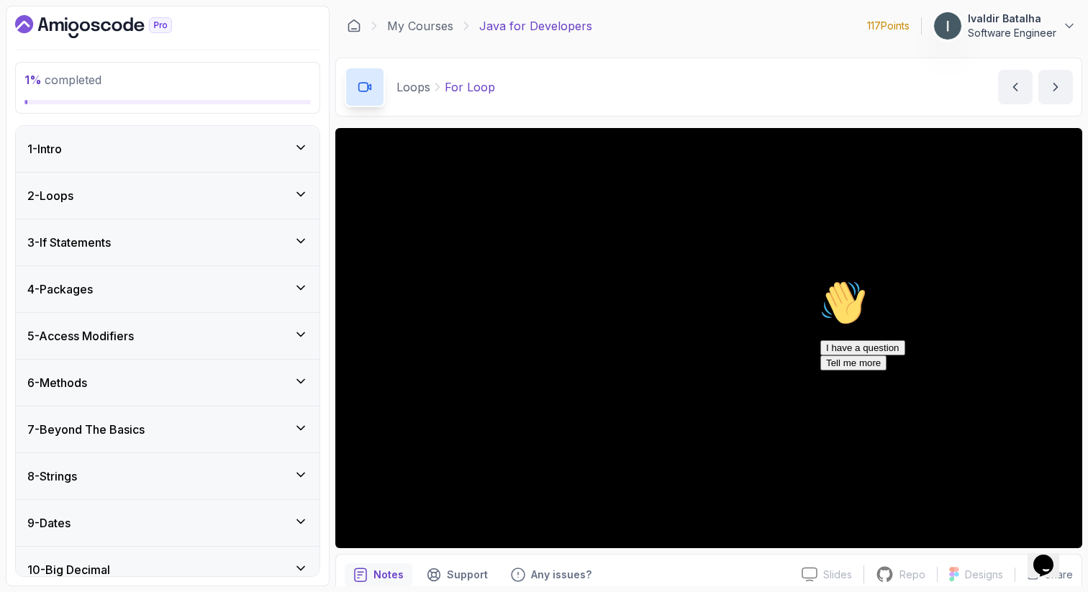
click at [181, 199] on div "2 - Loops" at bounding box center [167, 195] width 281 height 17
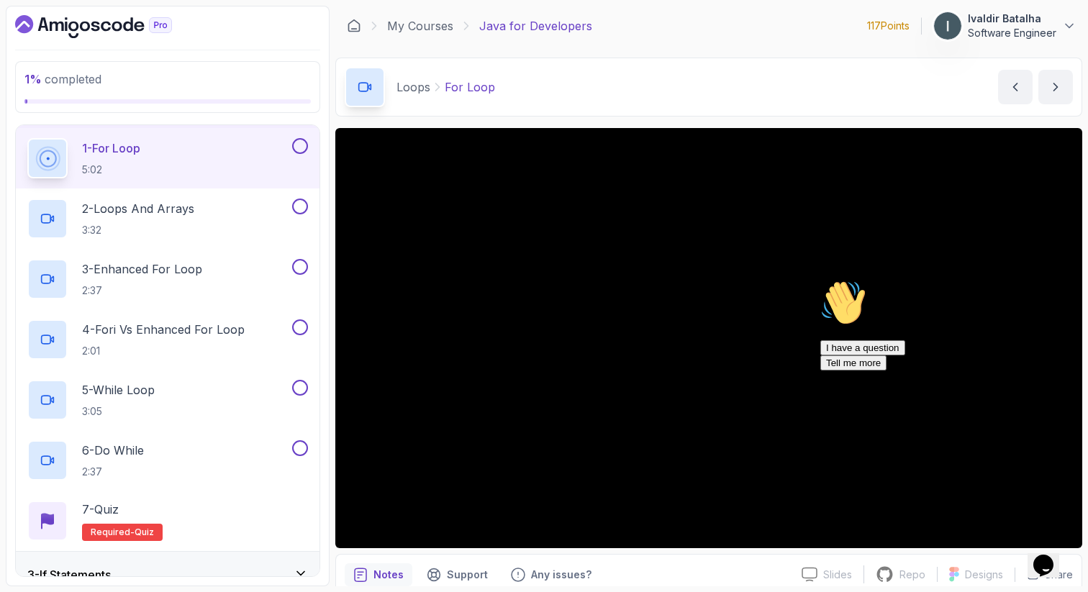
scroll to position [92, 0]
